Goal: Task Accomplishment & Management: Complete application form

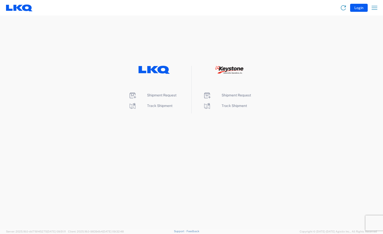
click at [227, 70] on icon at bounding box center [227, 69] width 4 height 4
click at [229, 94] on span "Shipment Request" at bounding box center [235, 95] width 29 height 4
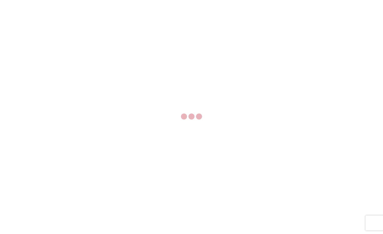
select select "FULL"
select select "LBS"
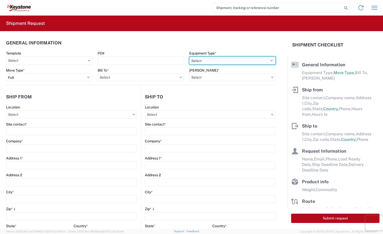
click at [268, 61] on select "Select 53’ Dry Van Flatbed Dropdeck (van) Lowboy (flatbed) Rail" at bounding box center [232, 60] width 86 height 8
select select "STDV"
click at [189, 56] on select "Select 53’ Dry Van Flatbed Dropdeck (van) Lowboy (flatbed) Rail" at bounding box center [232, 60] width 86 height 8
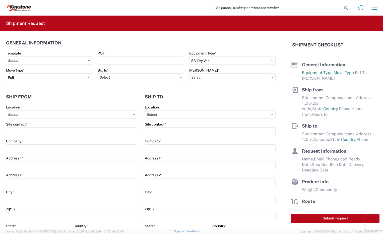
click at [271, 77] on icon at bounding box center [272, 76] width 2 height 1
click at [41, 114] on input "Location" at bounding box center [71, 114] width 131 height 8
type input "8404"
click at [35, 144] on div "8404 - [PERSON_NAME] Warehouse" at bounding box center [51, 145] width 88 height 8
type input "8404 - [PERSON_NAME] Warehouse"
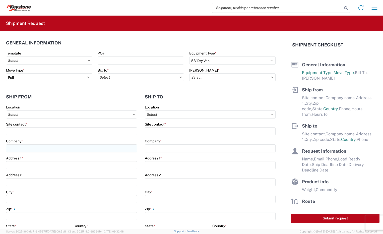
type input "KAO"
type input "[STREET_ADDRESS]"
type input "Suite 100"
type input "[PERSON_NAME]"
type input "75038"
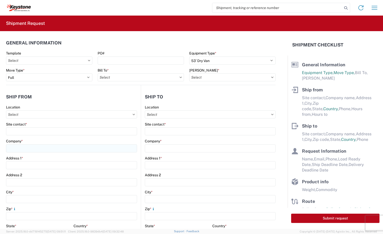
select select "[GEOGRAPHIC_DATA]"
select select "US"
type input "[PHONE_NUMBER]"
type input "08:00"
type input "14:00"
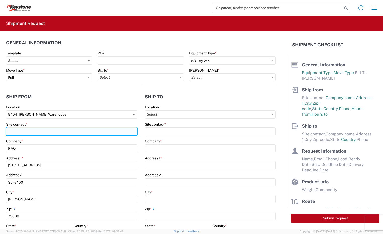
click at [30, 131] on input "Site contact *" at bounding box center [71, 131] width 131 height 8
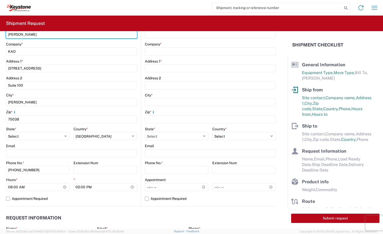
scroll to position [100, 0]
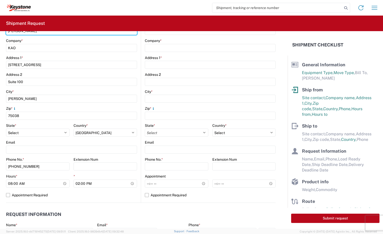
type input "[PERSON_NAME]"
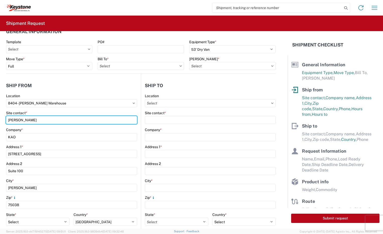
scroll to position [0, 0]
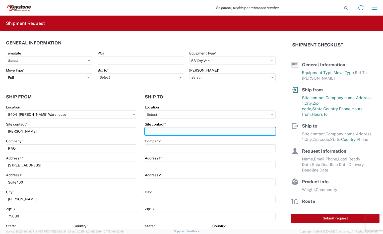
click at [169, 129] on input "Site contact *" at bounding box center [210, 131] width 131 height 8
type input "[PERSON_NAME]"
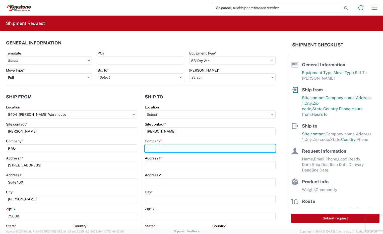
click at [160, 147] on input "Company *" at bounding box center [210, 148] width 131 height 8
type input "[PERSON_NAME] Truck"
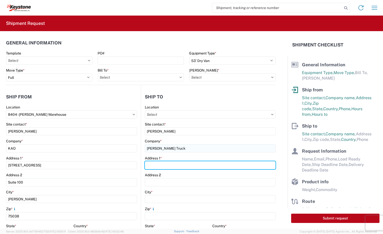
type input "[STREET_ADDRESS]"
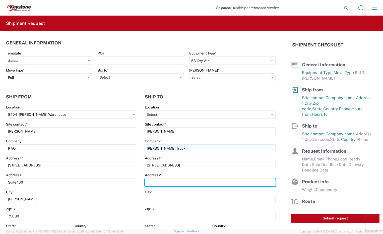
type input "PO Box 23229"
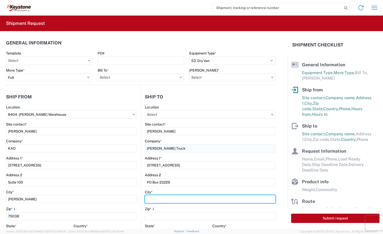
type input "[GEOGRAPHIC_DATA]"
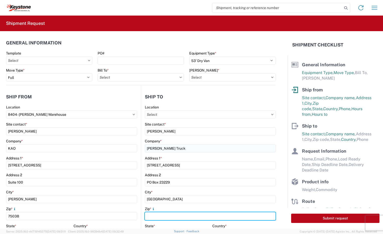
type input "40245"
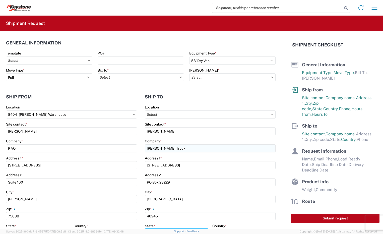
select select "KY"
type input "[EMAIL_ADDRESS][DOMAIN_NAME]"
type input "[PERSON_NAME]"
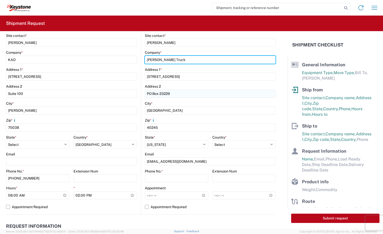
scroll to position [100, 0]
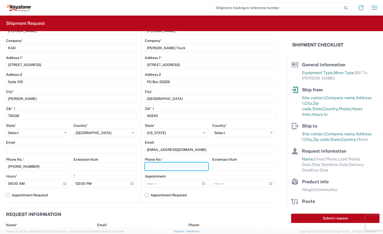
click at [171, 167] on input "Phone No. *" at bounding box center [176, 166] width 63 height 8
type input "5044265210 Ext 3395"
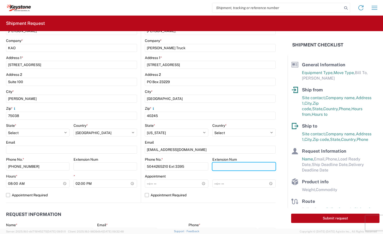
click at [222, 167] on input "Extension Num" at bounding box center [243, 166] width 63 height 8
type input "E"
type input "3395"
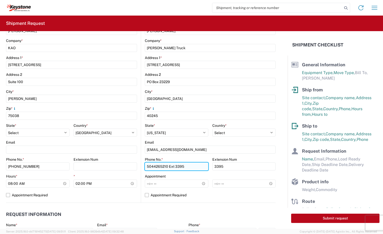
drag, startPoint x: 186, startPoint y: 166, endPoint x: 167, endPoint y: 166, distance: 19.1
click at [167, 166] on input "5044265210 Ext 3395" at bounding box center [176, 166] width 63 height 8
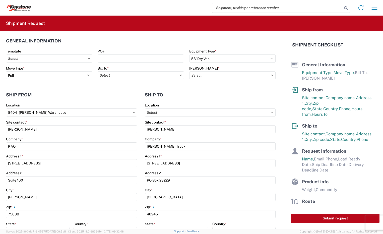
scroll to position [0, 0]
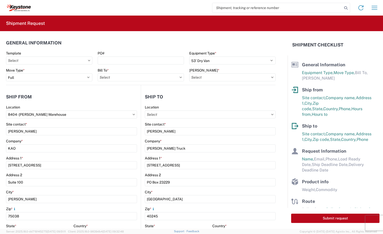
type input "5044265210"
click at [271, 77] on icon at bounding box center [272, 76] width 2 height 1
click at [179, 78] on input "Bill To *" at bounding box center [141, 77] width 86 height 8
type input "8404"
click at [135, 105] on div "8404 - [PERSON_NAME] Warehouse" at bounding box center [142, 108] width 88 height 8
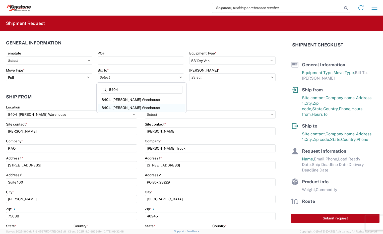
type input "8404 - [PERSON_NAME] Warehouse"
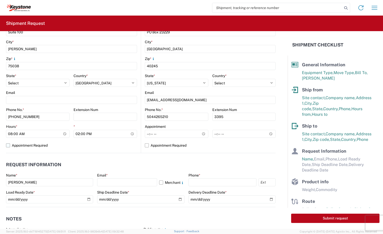
scroll to position [150, 0]
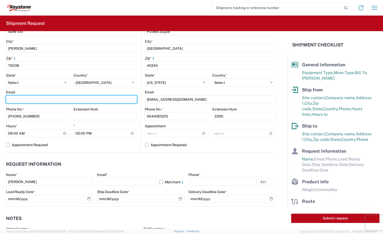
click at [42, 99] on input "Email" at bounding box center [71, 99] width 131 height 8
type input "[EMAIL_ADDRESS][DOMAIN_NAME]"
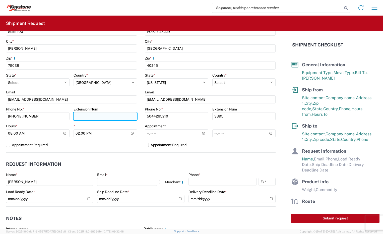
click at [79, 116] on input "Extension Num" at bounding box center [104, 116] width 63 height 8
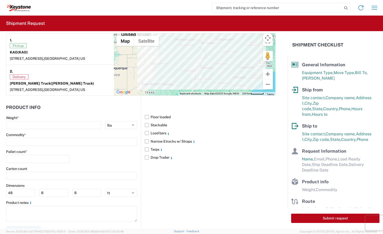
scroll to position [401, 0]
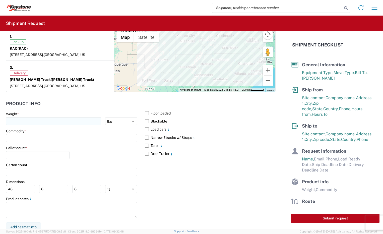
type input "2476"
click at [48, 125] on input "number" at bounding box center [53, 121] width 95 height 8
type input "11000"
click at [43, 142] on input at bounding box center [71, 138] width 131 height 8
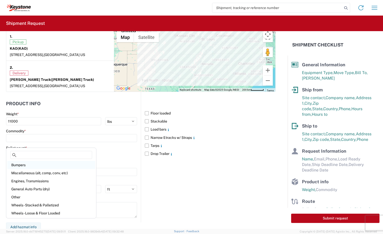
click at [31, 164] on div "Bumpers" at bounding box center [51, 165] width 88 height 8
type input "Bumpers"
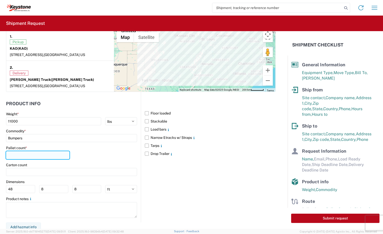
click at [32, 159] on input "number" at bounding box center [37, 155] width 63 height 8
type input "10"
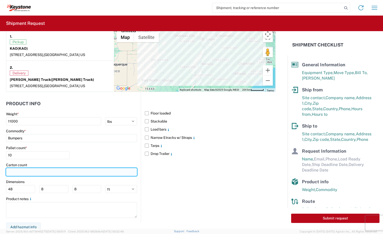
click at [31, 174] on input "number" at bounding box center [71, 172] width 131 height 8
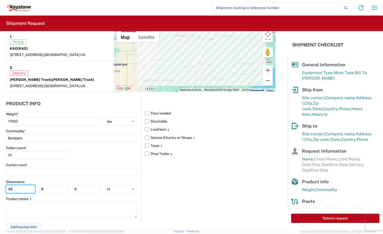
drag, startPoint x: 13, startPoint y: 193, endPoint x: 8, endPoint y: 194, distance: 4.3
click at [8, 193] on input "48" at bounding box center [20, 189] width 29 height 8
type input "72"
click at [40, 193] on input "8" at bounding box center [53, 189] width 29 height 8
type input "48"
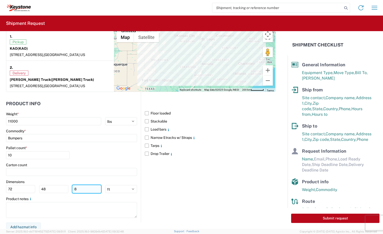
drag, startPoint x: 73, startPoint y: 194, endPoint x: 76, endPoint y: 194, distance: 3.3
click at [76, 193] on input "8" at bounding box center [86, 189] width 29 height 8
type input "4"
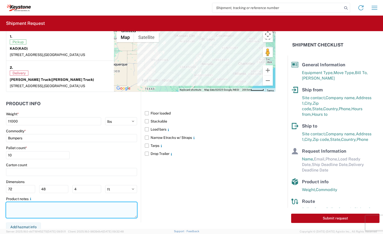
click at [67, 214] on textarea at bounding box center [71, 210] width 131 height 16
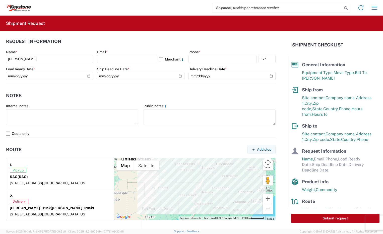
scroll to position [258, 0]
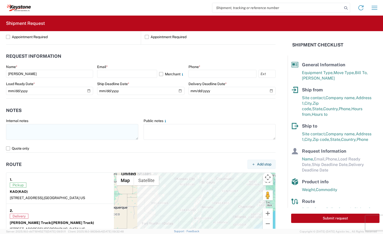
type textarea "Truck bumpers"
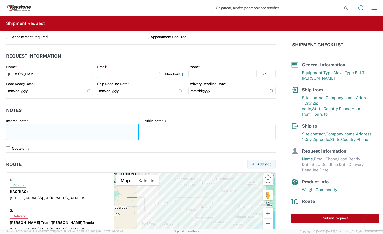
click at [56, 134] on textarea at bounding box center [72, 132] width 132 height 16
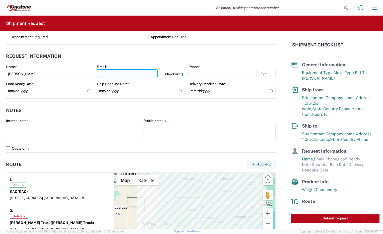
click at [112, 72] on input "text" at bounding box center [127, 74] width 60 height 8
type input "[EMAIL_ADDRESS][DOMAIN_NAME]"
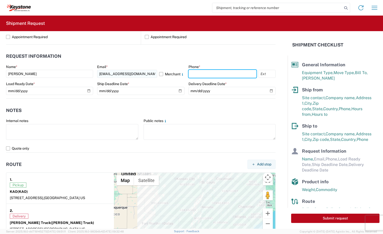
type input "5706026759"
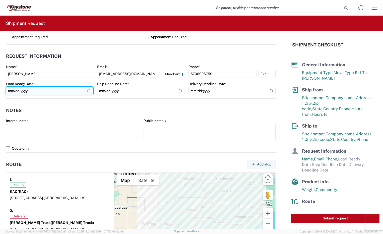
click at [87, 91] on input "date" at bounding box center [49, 91] width 87 height 8
type input "[DATE]"
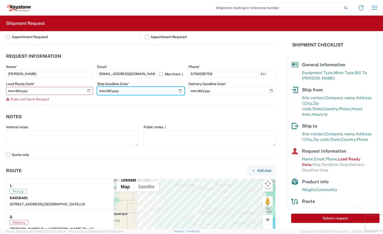
click at [178, 91] on input "date" at bounding box center [140, 91] width 87 height 8
type input "[DATE]"
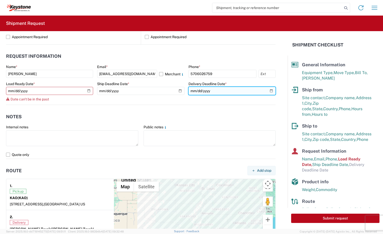
click at [268, 90] on input "date" at bounding box center [231, 91] width 87 height 8
type input "[DATE]"
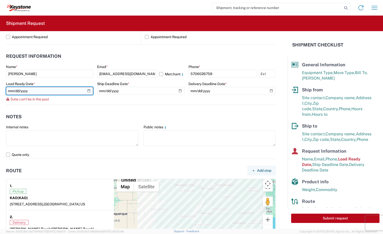
click at [88, 91] on input "[DATE]" at bounding box center [49, 91] width 87 height 8
type input "[DATE]"
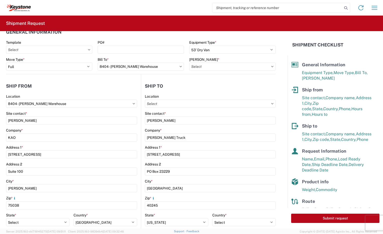
scroll to position [0, 0]
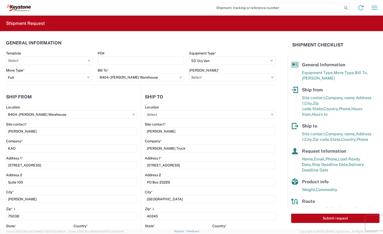
click at [271, 77] on icon at bounding box center [272, 77] width 3 height 2
click at [271, 76] on icon at bounding box center [272, 77] width 3 height 2
click at [245, 78] on input "[PERSON_NAME] *" at bounding box center [232, 77] width 86 height 8
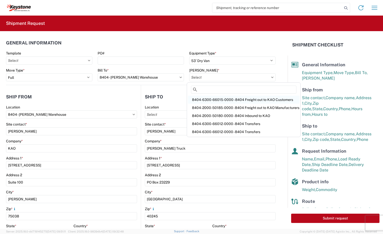
click at [229, 99] on div "8404-6300-66015-0000 - 8404 Freight out to KAO Customers" at bounding box center [243, 100] width 111 height 8
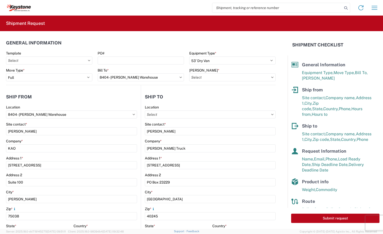
type input "8404-6300-66015-0000 - 8404 Freight out to KAO Customers"
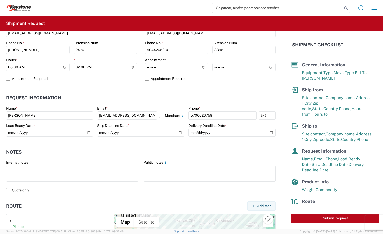
scroll to position [226, 0]
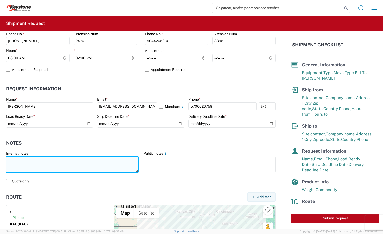
click at [49, 162] on textarea at bounding box center [72, 164] width 132 height 16
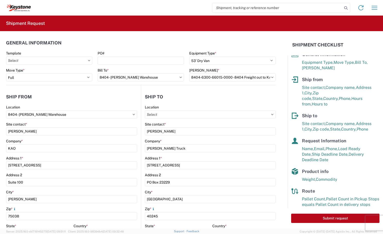
scroll to position [15, 0]
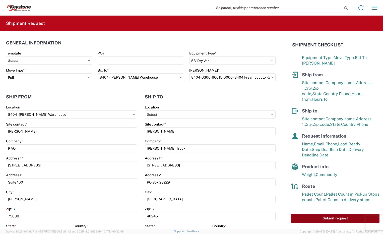
type textarea "Oversized long pallets"
click at [328, 219] on button "Submit request" at bounding box center [335, 217] width 88 height 9
select select "US"
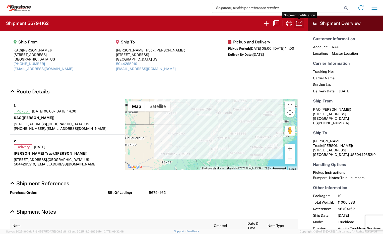
click at [299, 23] on icon "button" at bounding box center [299, 23] width 8 height 8
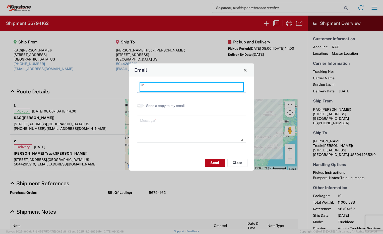
click at [173, 85] on input "text" at bounding box center [191, 86] width 103 height 9
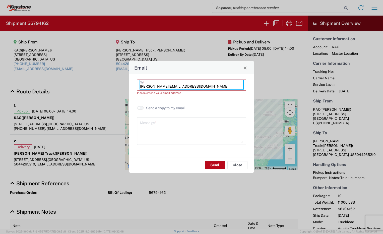
click at [143, 86] on input "[PERSON_NAME][EMAIL_ADDRESS][DOMAIN_NAME]" at bounding box center [191, 84] width 103 height 9
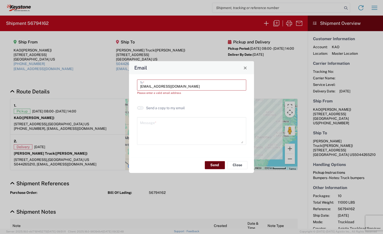
click at [217, 166] on button "Send" at bounding box center [215, 165] width 20 height 8
click at [215, 165] on button "Send" at bounding box center [215, 165] width 20 height 8
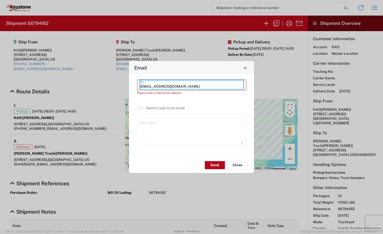
click at [186, 84] on input "[EMAIL_ADDRESS][DOMAIN_NAME]" at bounding box center [191, 84] width 103 height 9
click at [142, 87] on input "[EMAIL_ADDRESS][DOMAIN_NAME]" at bounding box center [191, 84] width 103 height 9
drag, startPoint x: 179, startPoint y: 85, endPoint x: 176, endPoint y: 85, distance: 3.0
click at [176, 85] on input "[EMAIL_ADDRESS][DOMAIN_NAME]" at bounding box center [191, 84] width 103 height 9
type input "[EMAIL_ADDRESS][DOMAIN_NAME]"
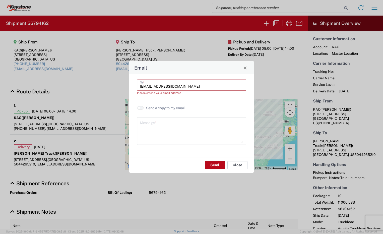
click at [235, 164] on button "Close" at bounding box center [237, 165] width 20 height 8
